Goal: Task Accomplishment & Management: Manage account settings

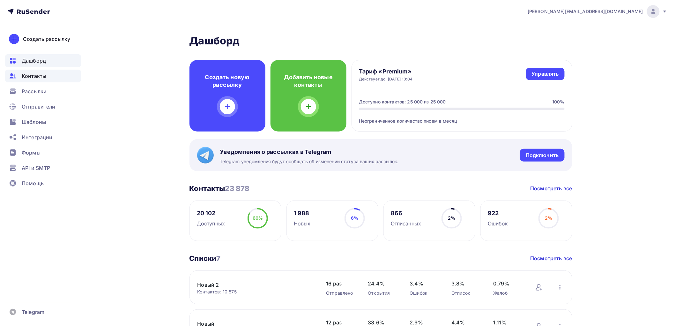
click at [42, 75] on span "Контакты" at bounding box center [34, 76] width 25 height 8
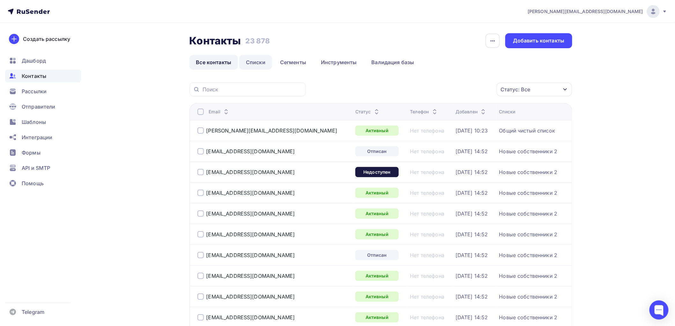
click at [257, 58] on link "Списки" at bounding box center [255, 62] width 33 height 15
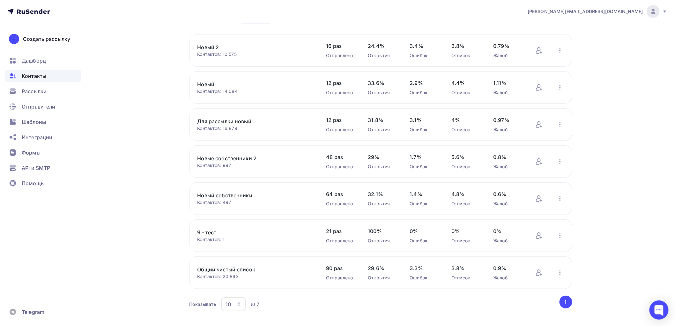
scroll to position [58, 0]
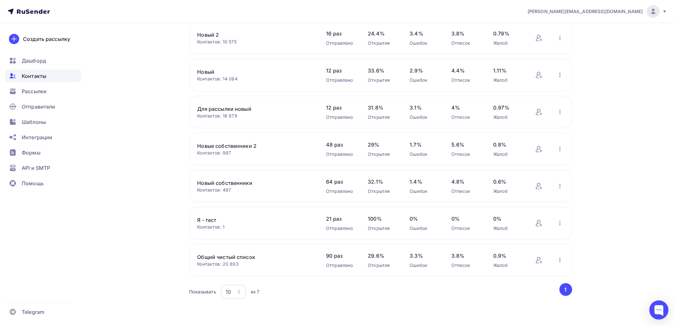
click at [226, 257] on link "Общий чистый список" at bounding box center [251, 257] width 108 height 8
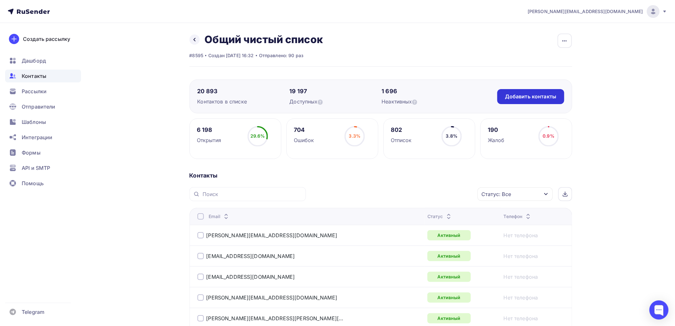
click at [541, 93] on div "Добавить контакты" at bounding box center [530, 96] width 51 height 7
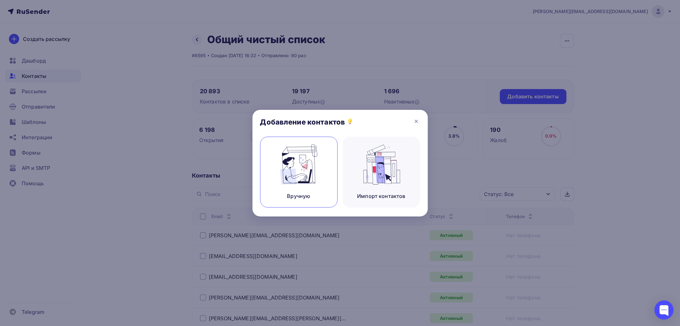
click at [285, 180] on img at bounding box center [299, 164] width 43 height 40
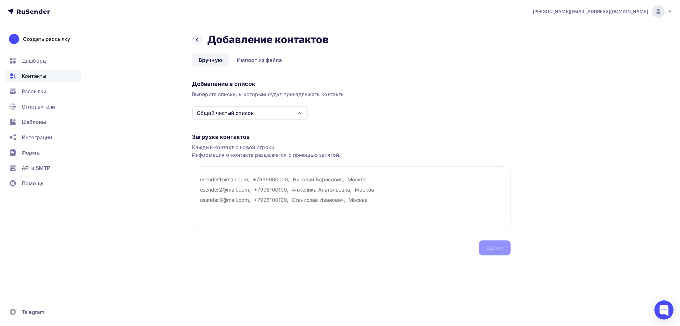
paste textarea "[EMAIL_ADDRESS][DOMAIN_NAME]"
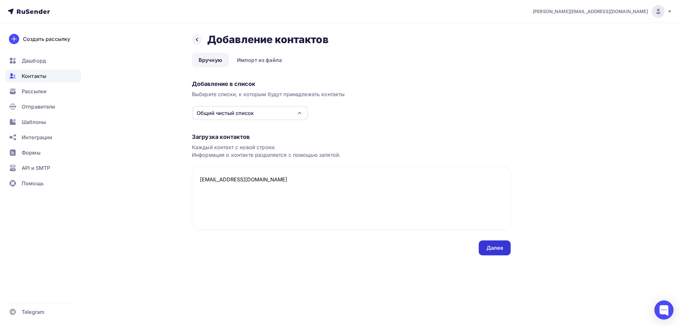
type textarea "[EMAIL_ADDRESS][DOMAIN_NAME]"
click at [496, 245] on div "Далее" at bounding box center [495, 247] width 17 height 7
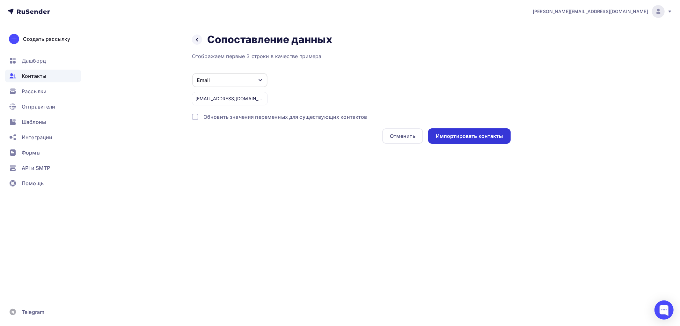
click at [456, 133] on div "Импортировать контакты" at bounding box center [469, 135] width 67 height 7
